Goal: Task Accomplishment & Management: Use online tool/utility

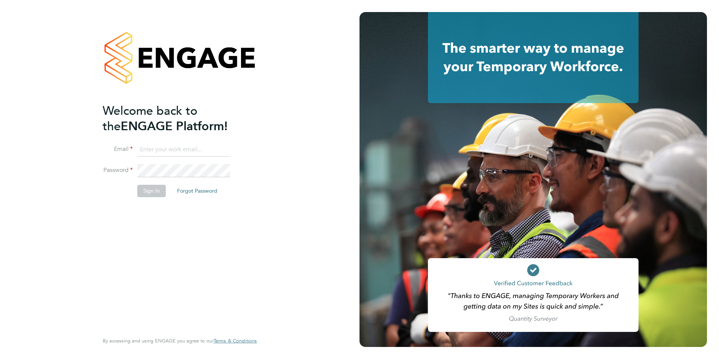
type input "[EMAIL_ADDRESS][DOMAIN_NAME]"
click at [147, 193] on button "Sign In" at bounding box center [151, 191] width 29 height 12
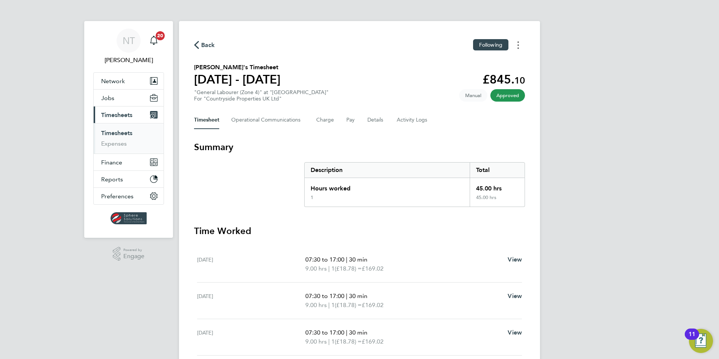
click at [521, 46] on button "Timesheets Menu" at bounding box center [519, 45] width 14 height 12
click at [503, 62] on link "Download timesheet" at bounding box center [480, 61] width 90 height 15
